Goal: Check status: Check status

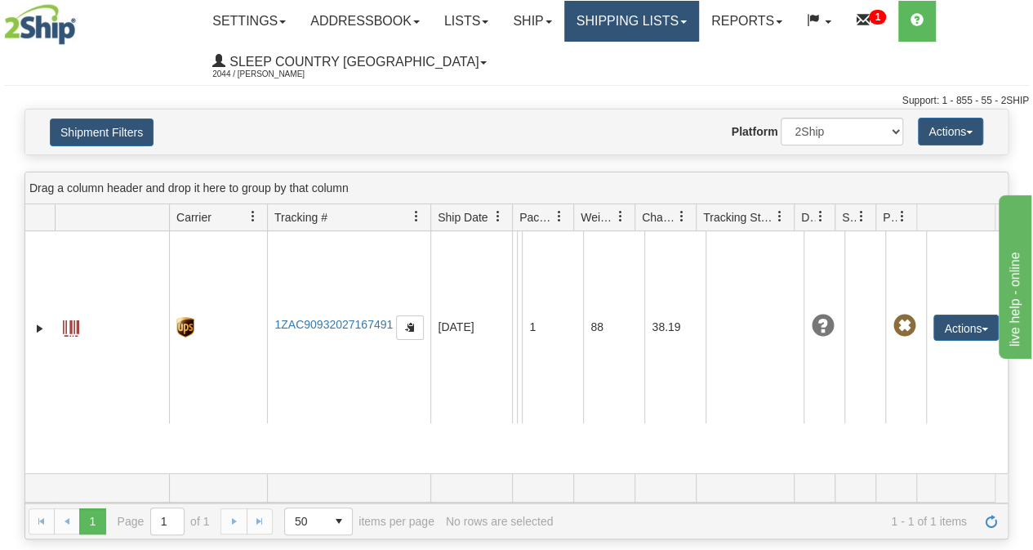
click at [699, 25] on link "Shipping lists" at bounding box center [631, 21] width 135 height 41
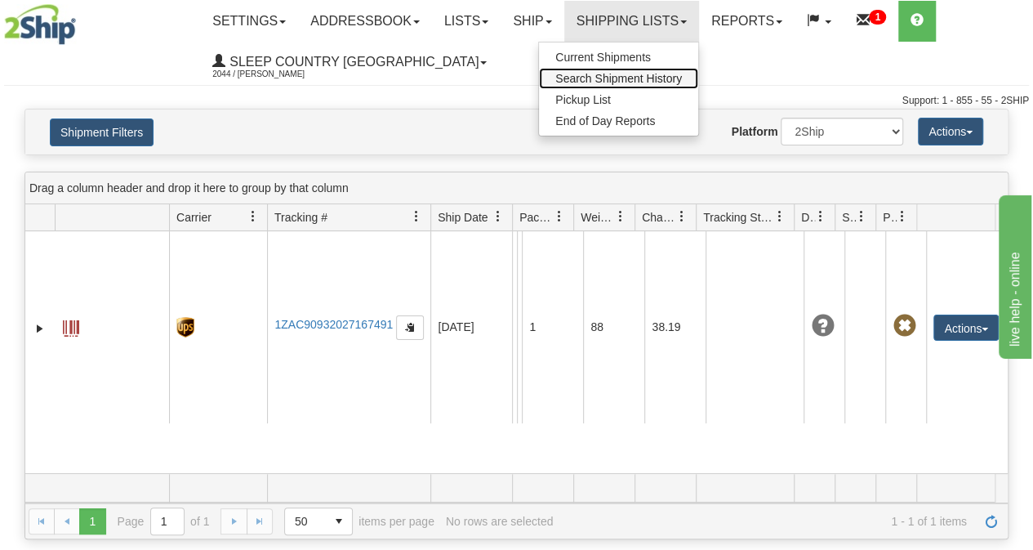
click at [650, 84] on link "Search Shipment History" at bounding box center [618, 78] width 159 height 21
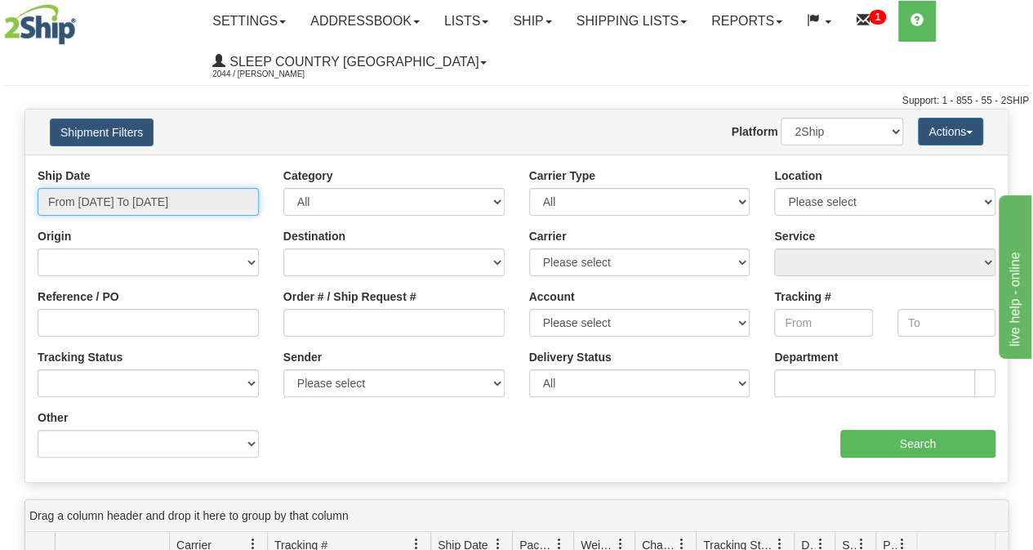
click at [150, 201] on input "From 09/10/2025 To 09/11/2025" at bounding box center [148, 202] width 221 height 28
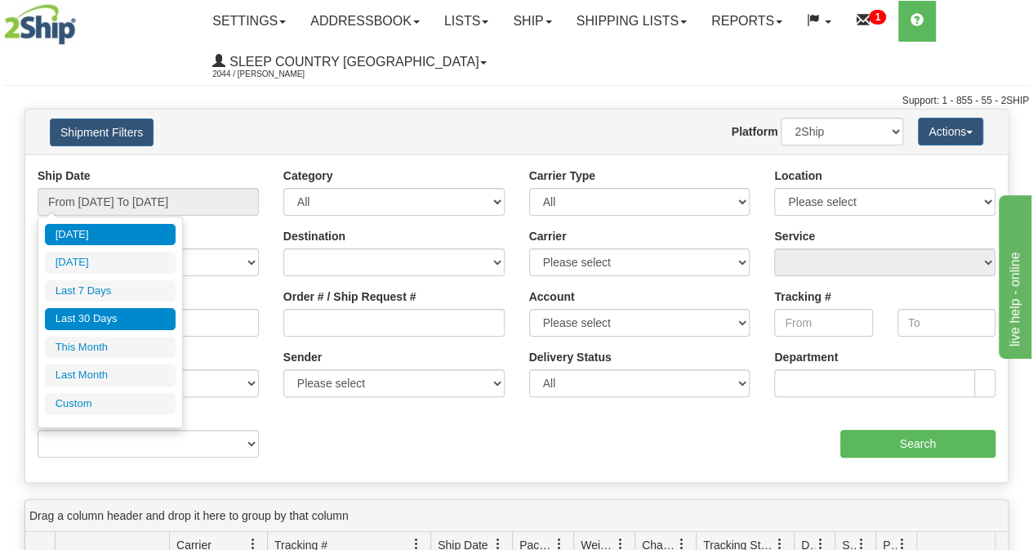
click at [111, 323] on li "Last 30 Days" at bounding box center [110, 319] width 131 height 22
type input "From 08/13/2025 To 09/11/2025"
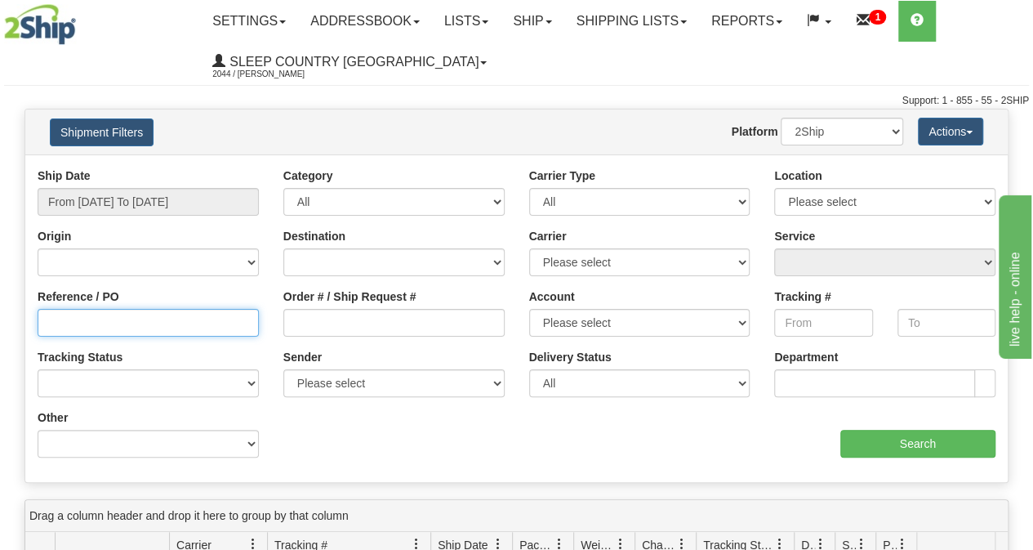
click at [92, 325] on input "Reference / PO" at bounding box center [148, 323] width 221 height 28
paste input "9000I062868"
type input "9000I062868"
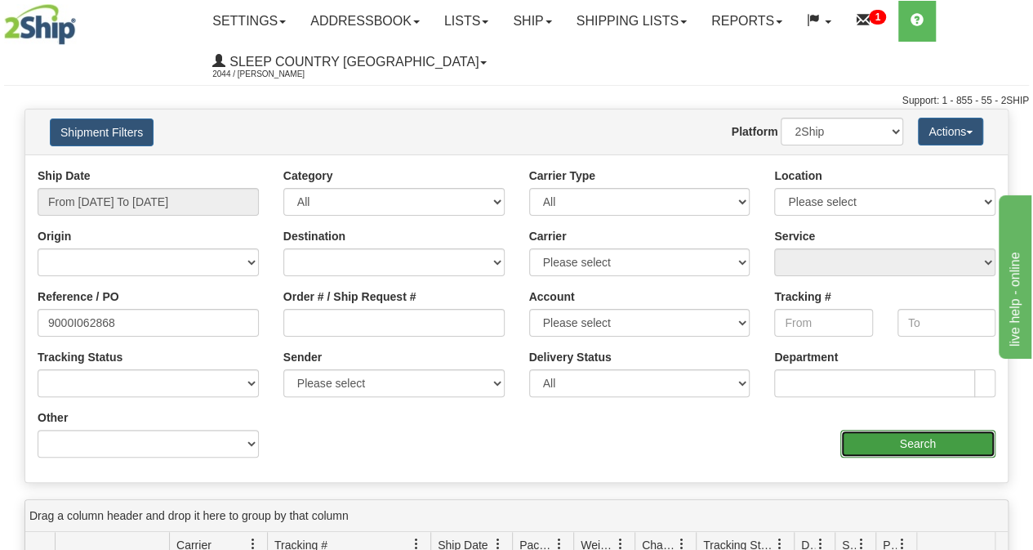
click at [870, 443] on input "Search" at bounding box center [918, 443] width 156 height 28
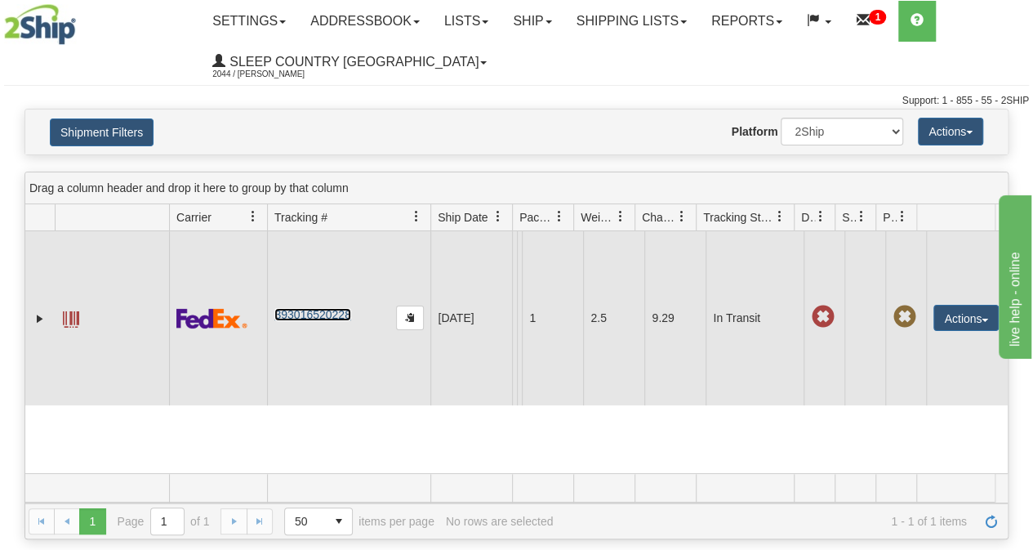
click at [322, 313] on link "393016520228" at bounding box center [312, 314] width 76 height 13
